Goal: Information Seeking & Learning: Learn about a topic

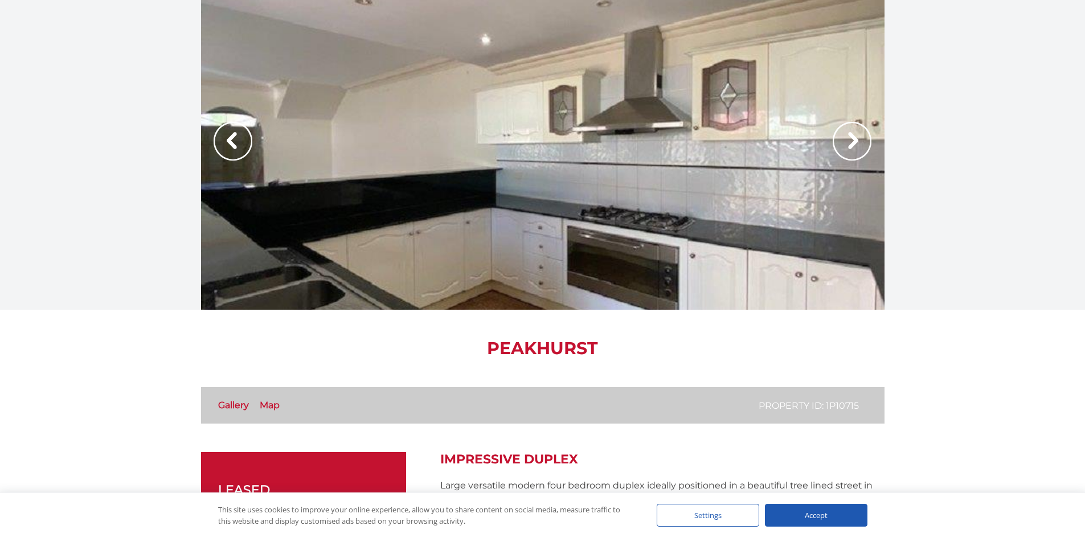
scroll to position [228, 0]
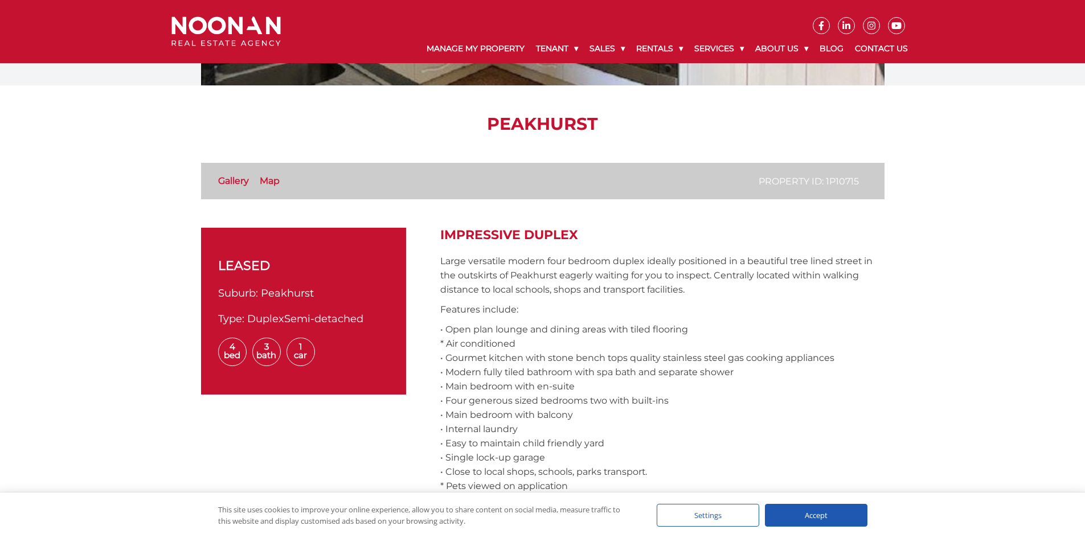
click at [223, 183] on link "Gallery" at bounding box center [233, 180] width 31 height 11
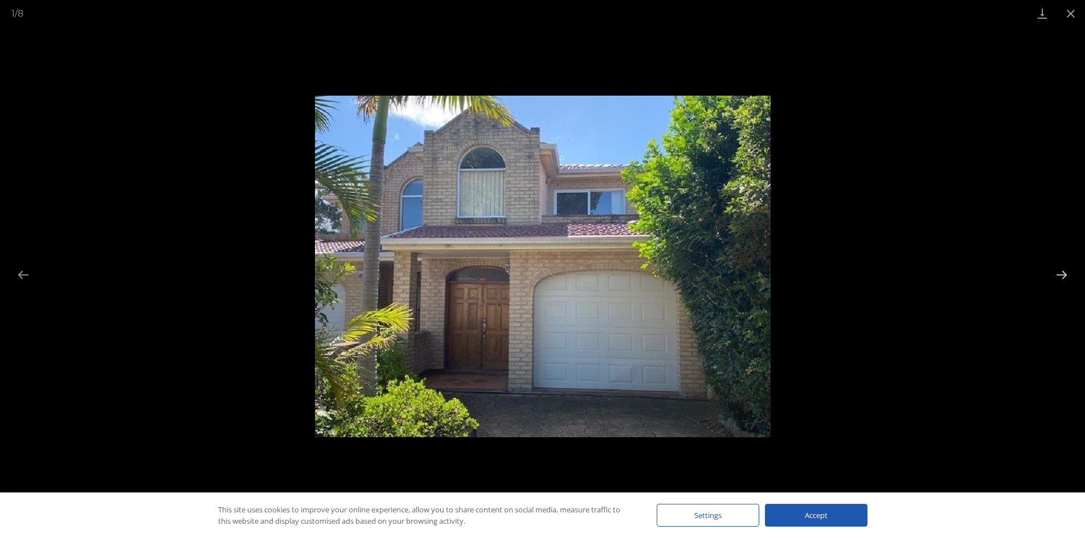
click at [1057, 272] on button "Next slide" at bounding box center [1061, 275] width 24 height 22
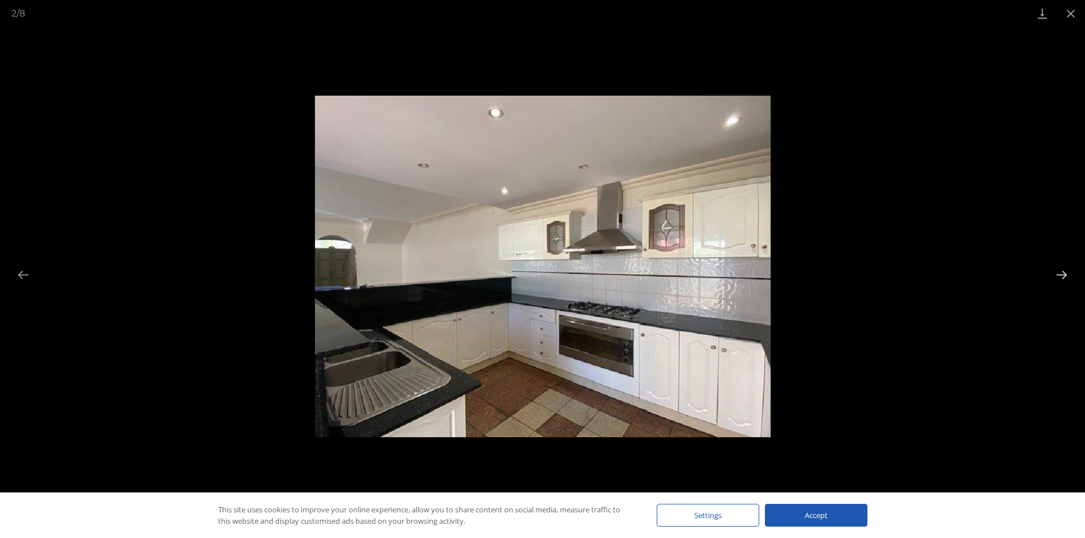
click at [1057, 272] on button "Next slide" at bounding box center [1061, 275] width 24 height 22
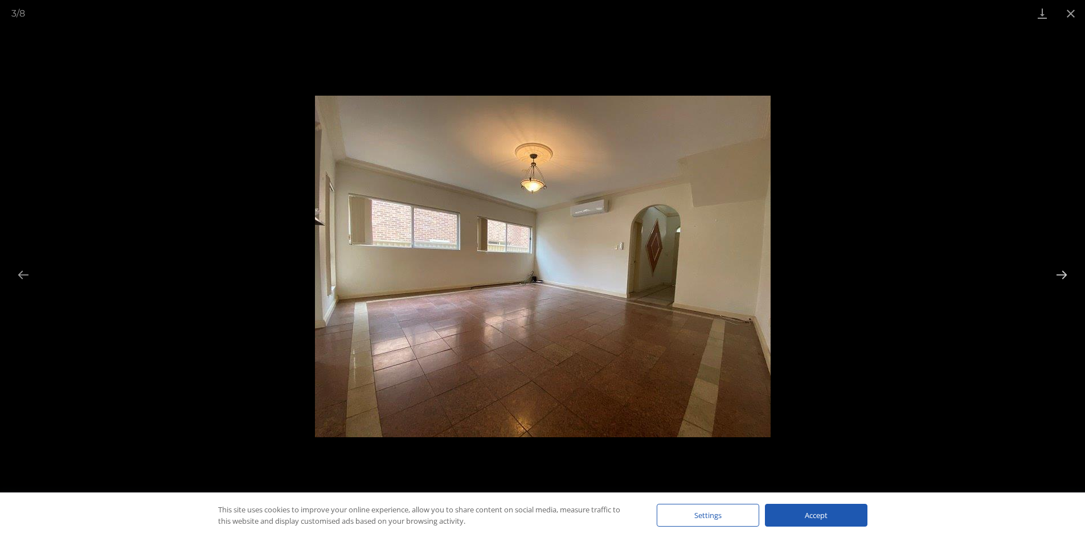
click at [1057, 272] on button "Next slide" at bounding box center [1061, 275] width 24 height 22
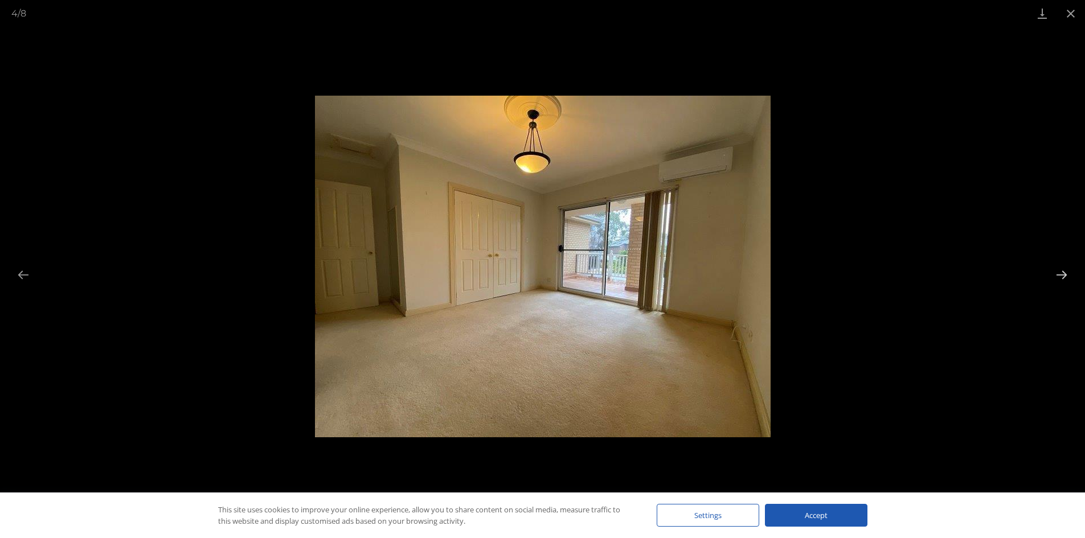
click at [1057, 272] on button "Next slide" at bounding box center [1061, 275] width 24 height 22
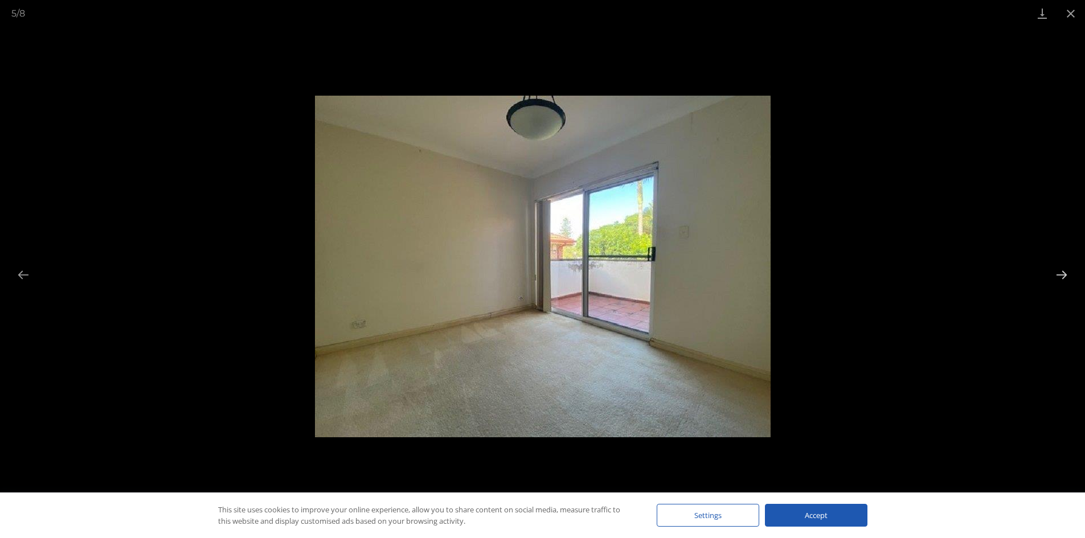
click at [1057, 272] on button "Next slide" at bounding box center [1061, 275] width 24 height 22
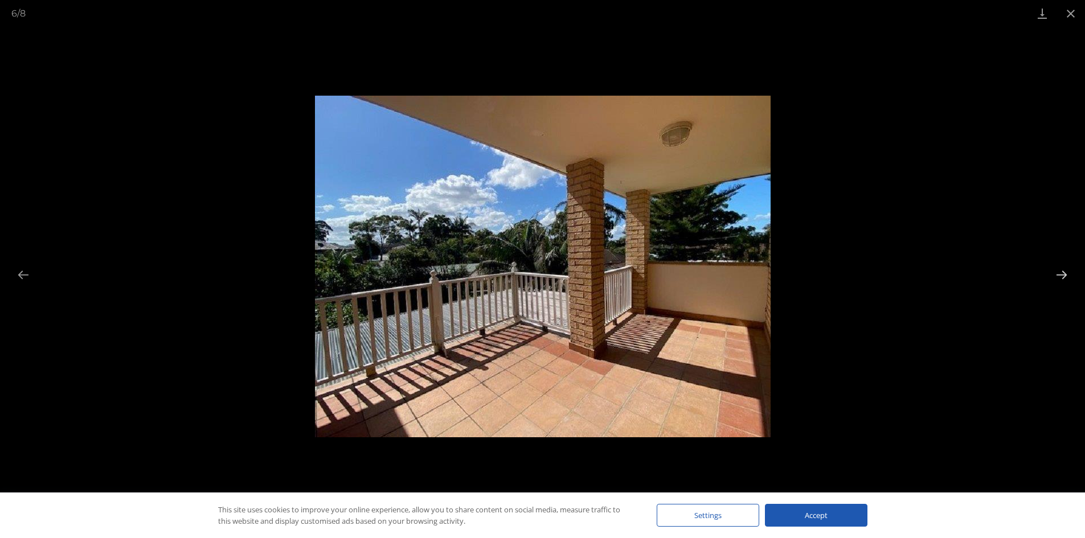
click at [1057, 272] on button "Next slide" at bounding box center [1061, 275] width 24 height 22
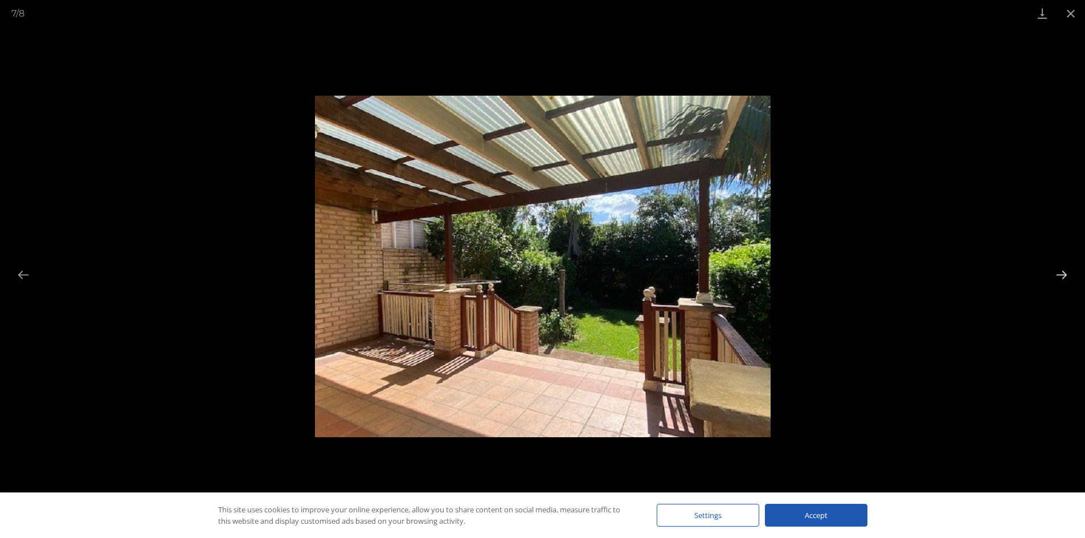
click at [1057, 272] on button "Next slide" at bounding box center [1061, 275] width 24 height 22
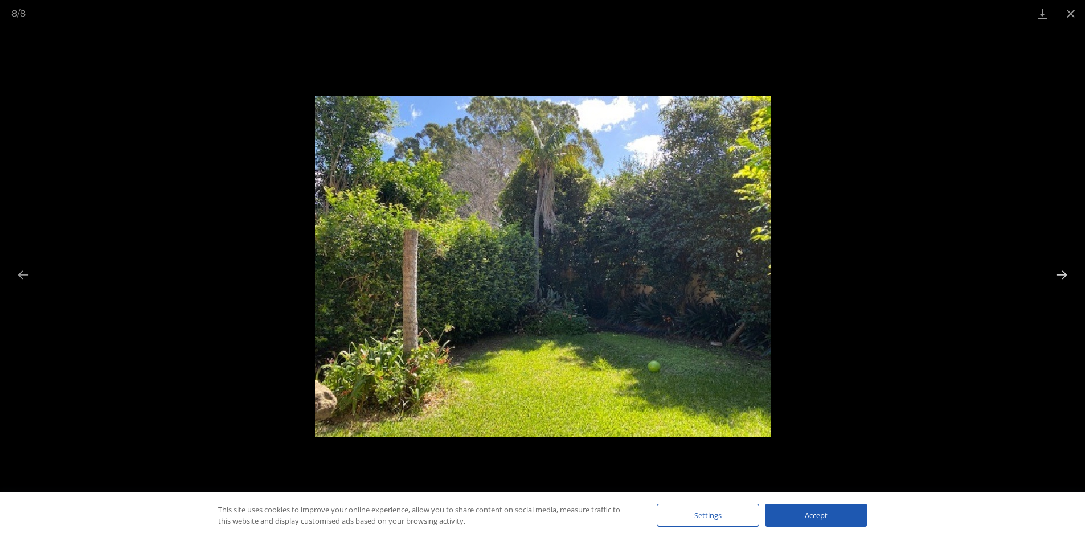
click at [1057, 272] on button "Next slide" at bounding box center [1061, 275] width 24 height 22
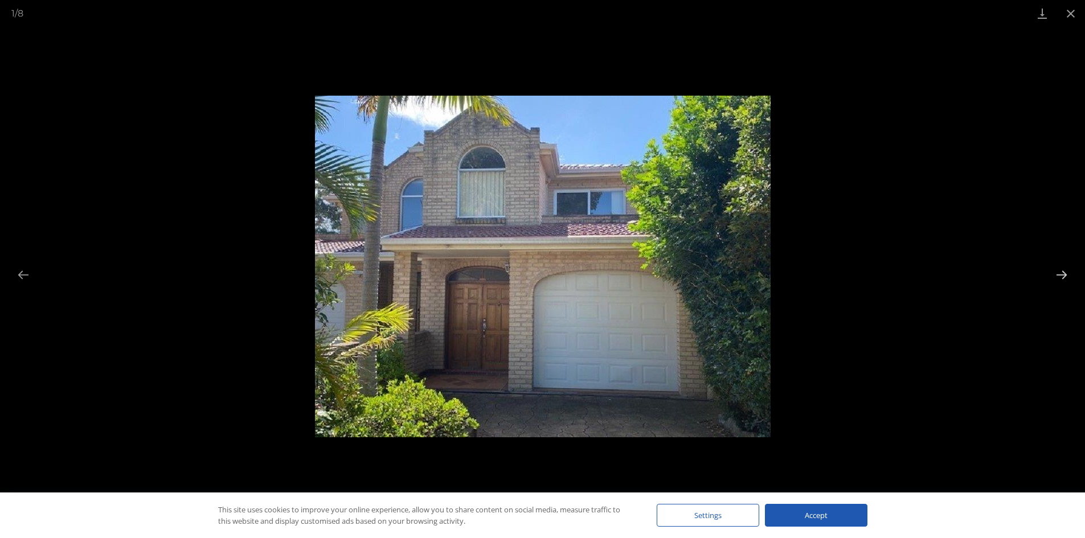
click at [1057, 272] on button "Next slide" at bounding box center [1061, 275] width 24 height 22
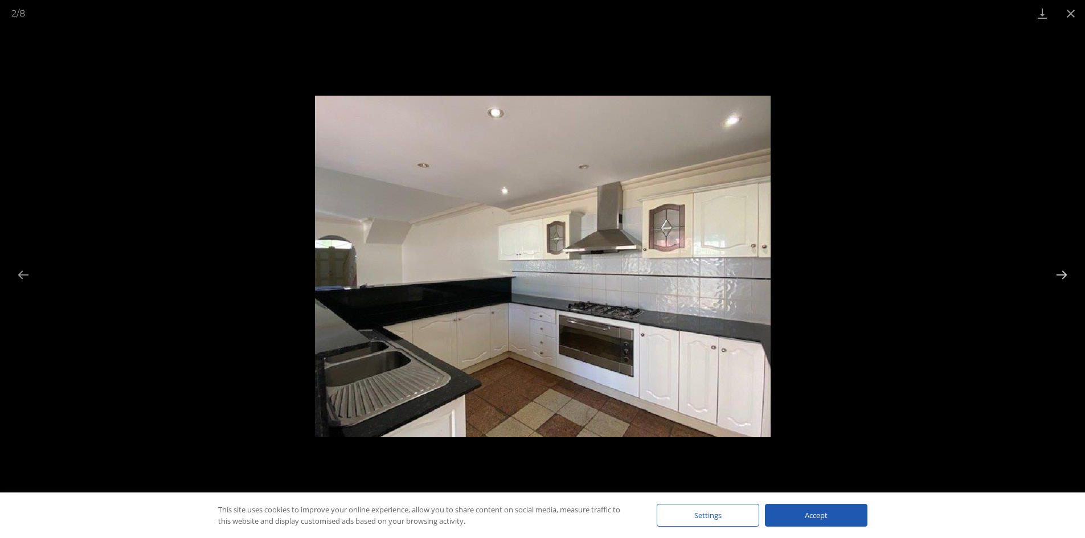
click at [1057, 272] on button "Next slide" at bounding box center [1061, 275] width 24 height 22
